Goal: Task Accomplishment & Management: Manage account settings

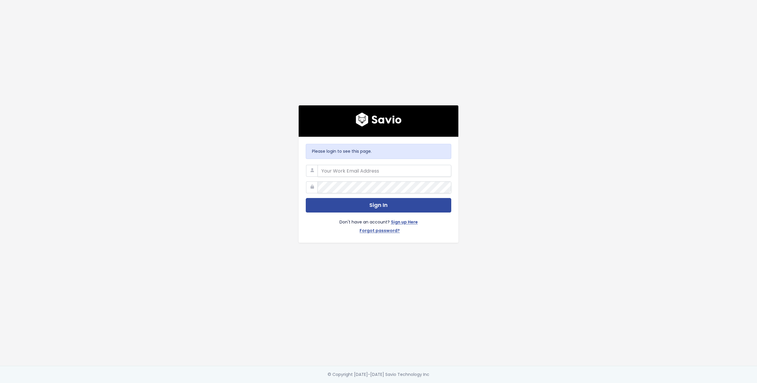
type input "[EMAIL_ADDRESS][DOMAIN_NAME]"
click at [364, 207] on button "Sign In" at bounding box center [379, 205] width 146 height 14
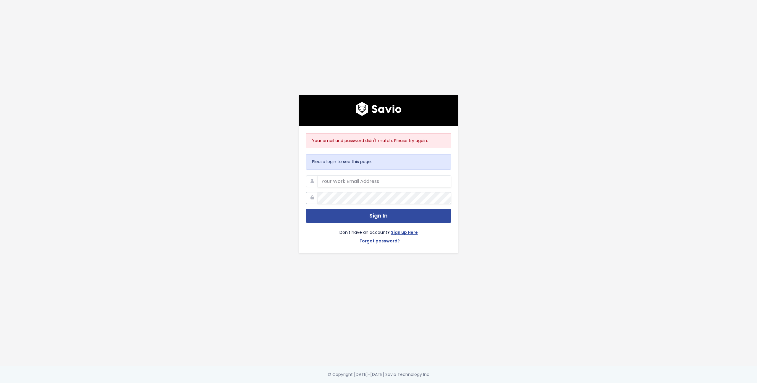
type input "thanos.dimitriou@workable.com"
click at [281, 224] on div "Your email and password didn't match. Please try again. Please login to see thi…" at bounding box center [378, 183] width 337 height 366
click at [382, 240] on link "Forgot password?" at bounding box center [380, 241] width 40 height 9
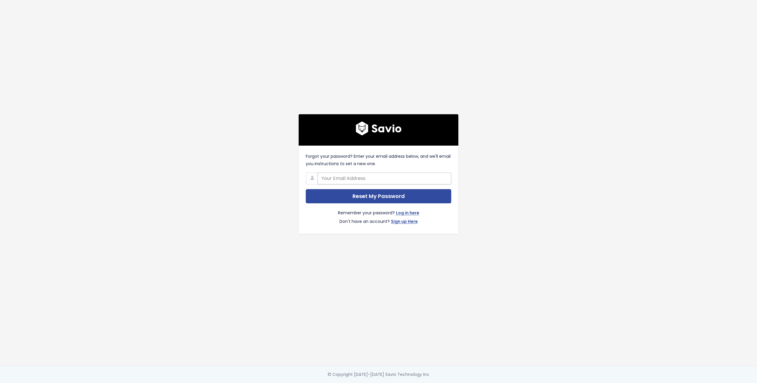
click at [371, 182] on input "text" at bounding box center [385, 178] width 134 height 12
type input "thanos.dimitriou@workable.com"
click at [372, 198] on input "Reset My Password" at bounding box center [379, 196] width 146 height 14
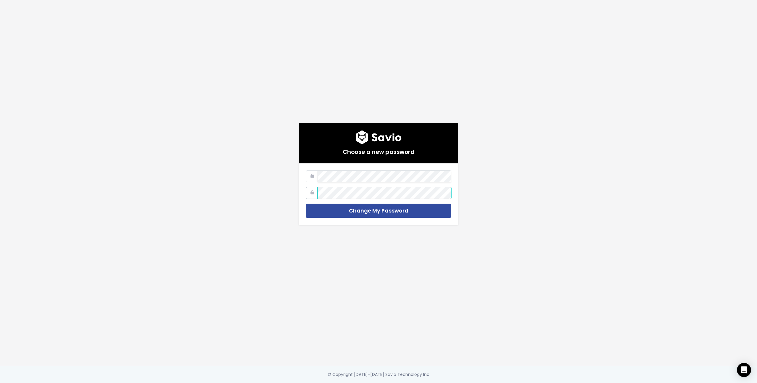
click at [318, 170] on div at bounding box center [318, 170] width 0 height 0
click at [311, 170] on div at bounding box center [379, 170] width 146 height 0
click at [295, 188] on div "Choose a new password Change My Password" at bounding box center [378, 174] width 169 height 102
drag, startPoint x: 310, startPoint y: 194, endPoint x: 313, endPoint y: 185, distance: 9.8
click at [310, 194] on icon at bounding box center [312, 193] width 12 height 12
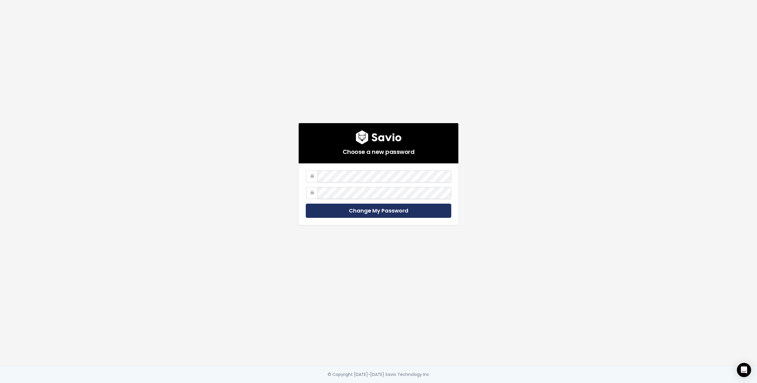
click at [374, 209] on input "Change My Password" at bounding box center [379, 210] width 146 height 14
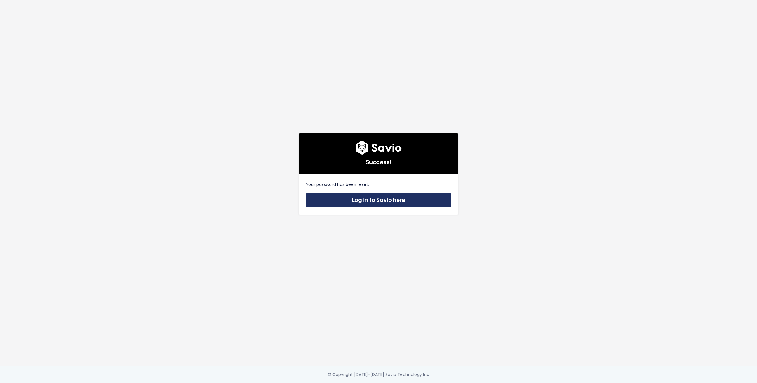
click at [379, 201] on link "Log in to Savio here" at bounding box center [379, 200] width 146 height 14
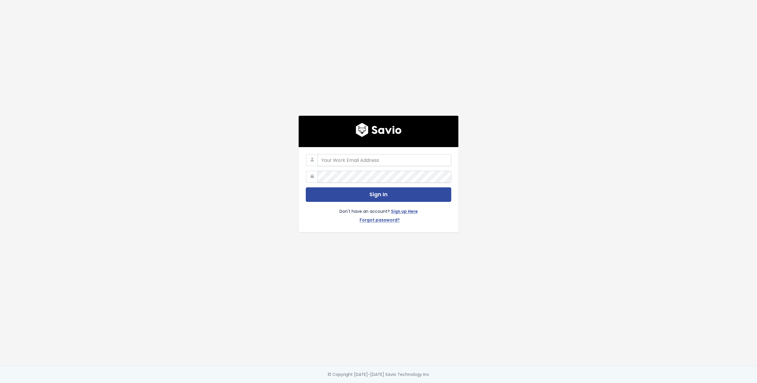
type input "thanos.dimitriou@workable.com"
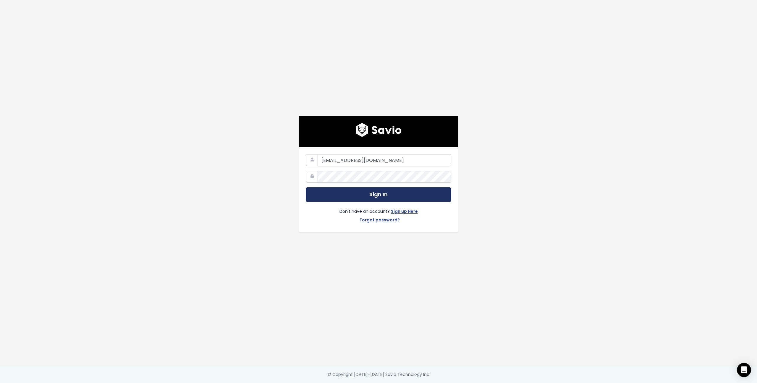
click at [371, 193] on button "Sign In" at bounding box center [379, 194] width 146 height 14
